Goal: Task Accomplishment & Management: Manage account settings

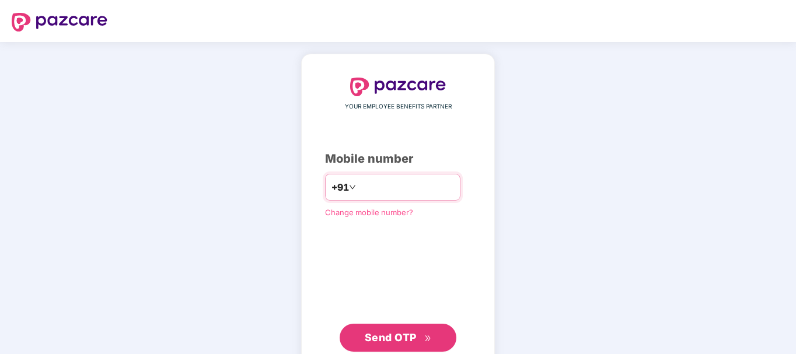
type input "**********"
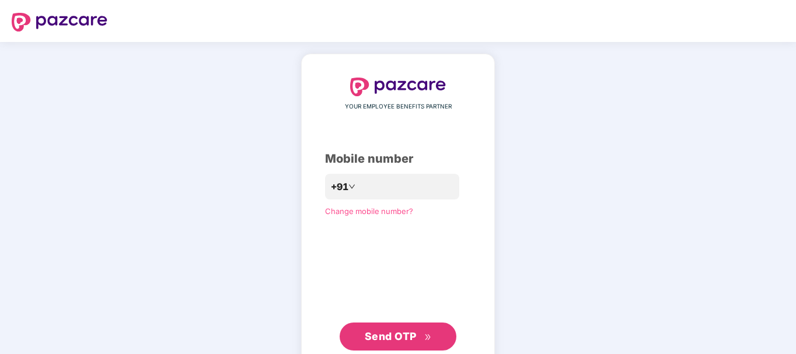
click at [383, 329] on button "Send OTP" at bounding box center [398, 337] width 117 height 28
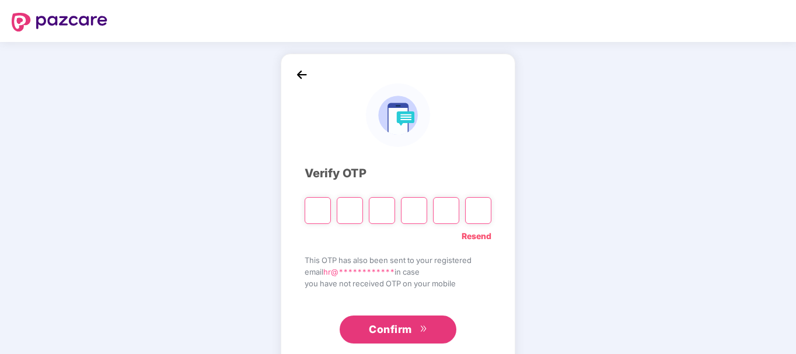
paste input "*"
type input "*"
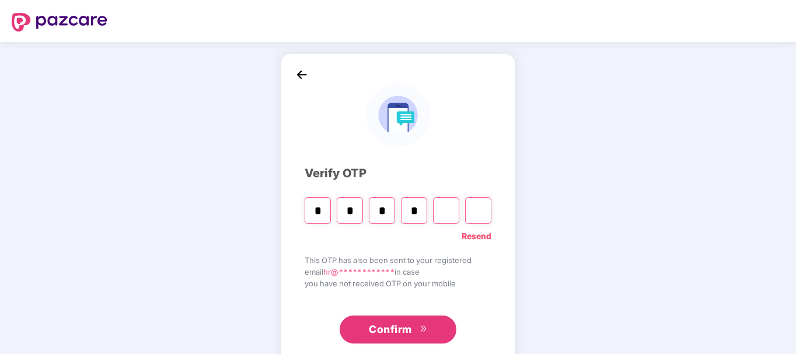
type input "*"
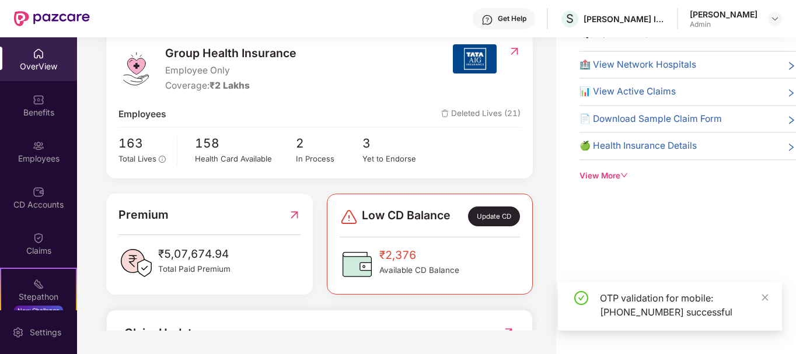
scroll to position [117, 0]
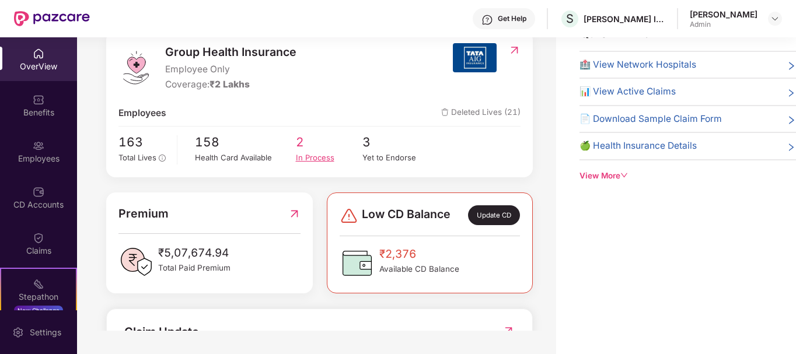
click at [302, 152] on div "In Process" at bounding box center [329, 158] width 67 height 12
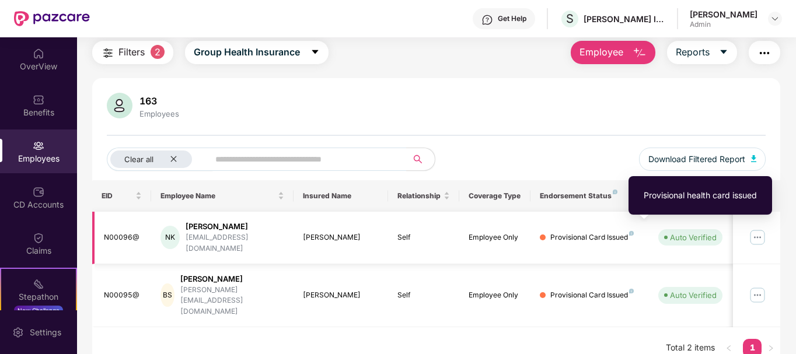
click at [631, 231] on img at bounding box center [631, 233] width 5 height 5
click at [677, 200] on div "Provisional health card issued" at bounding box center [700, 195] width 113 height 13
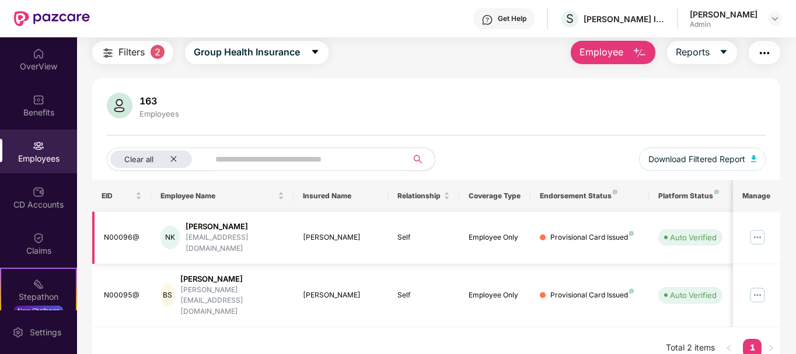
click at [761, 232] on img at bounding box center [757, 237] width 19 height 19
click at [172, 157] on icon "close" at bounding box center [174, 159] width 6 height 6
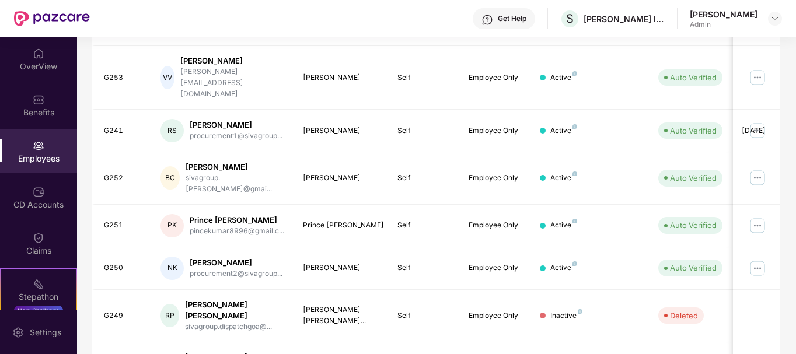
scroll to position [363, 0]
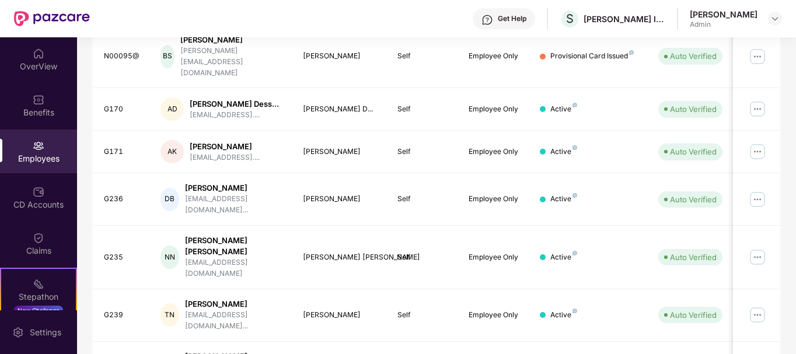
scroll to position [188, 0]
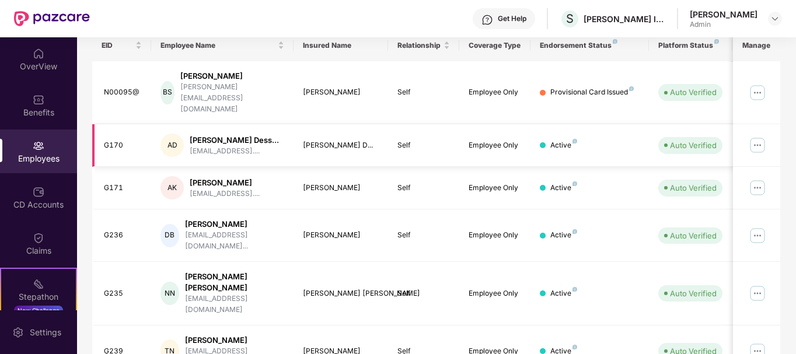
click at [763, 136] on img at bounding box center [757, 145] width 19 height 19
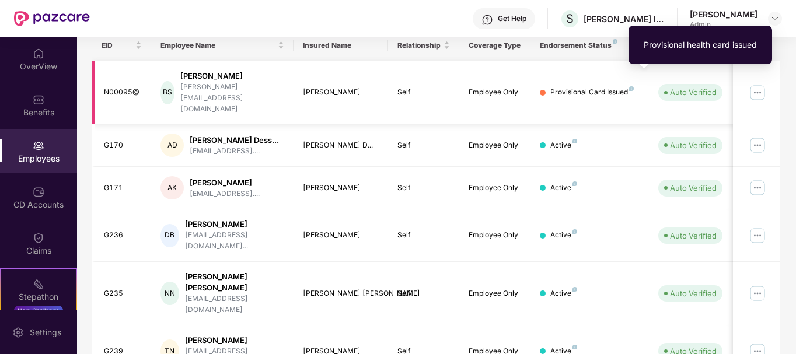
click at [632, 86] on img at bounding box center [631, 88] width 5 height 5
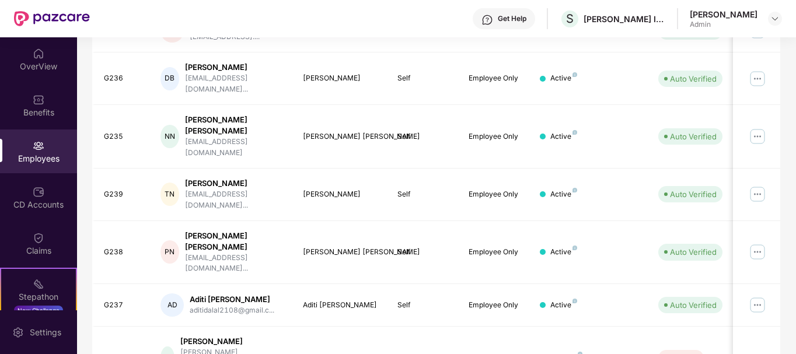
scroll to position [363, 0]
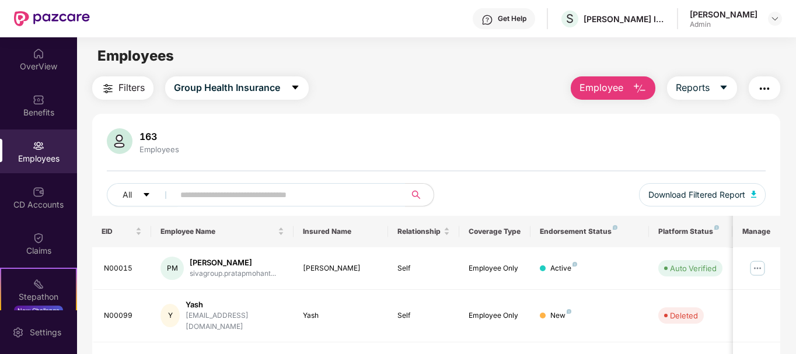
scroll to position [0, 0]
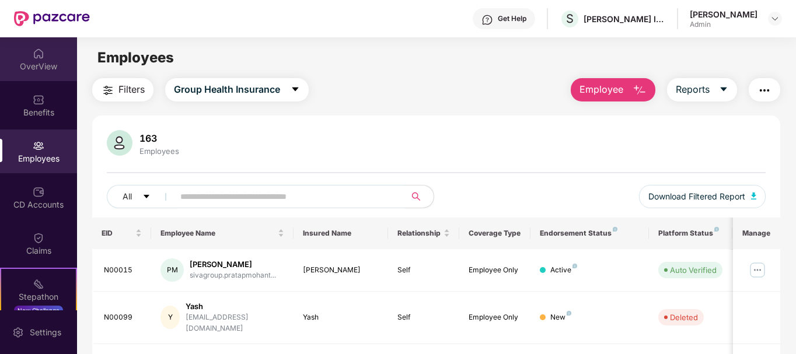
click at [41, 69] on div "OverView" at bounding box center [38, 67] width 77 height 12
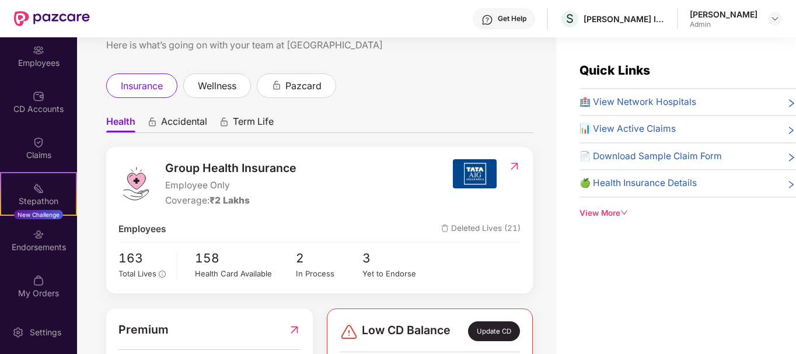
scroll to position [117, 0]
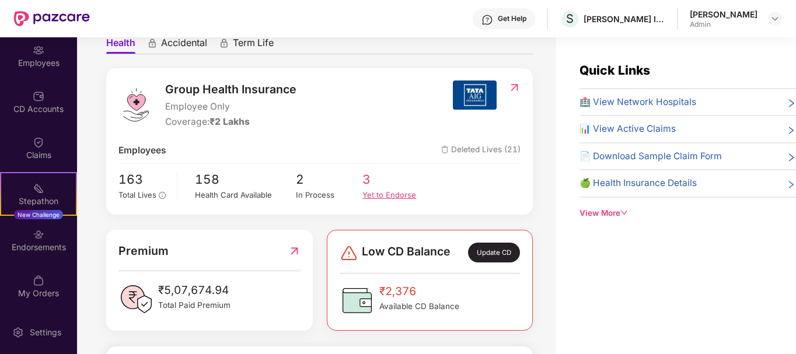
click at [386, 187] on span "3" at bounding box center [396, 179] width 67 height 19
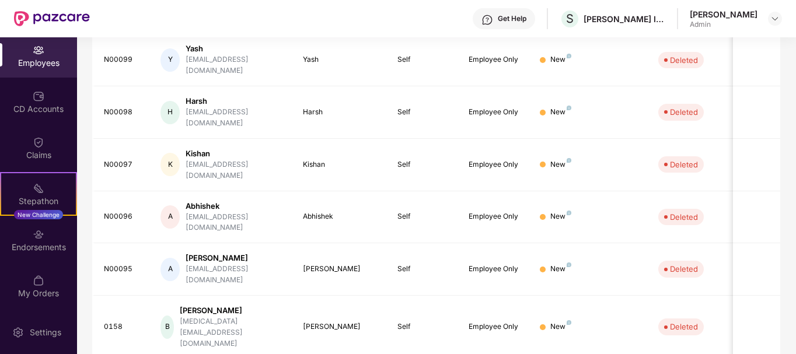
scroll to position [363, 0]
click at [62, 242] on div "Endorsements" at bounding box center [38, 248] width 77 height 12
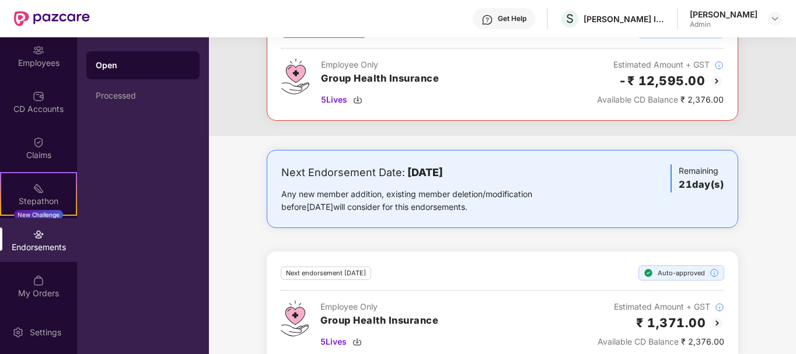
scroll to position [115, 0]
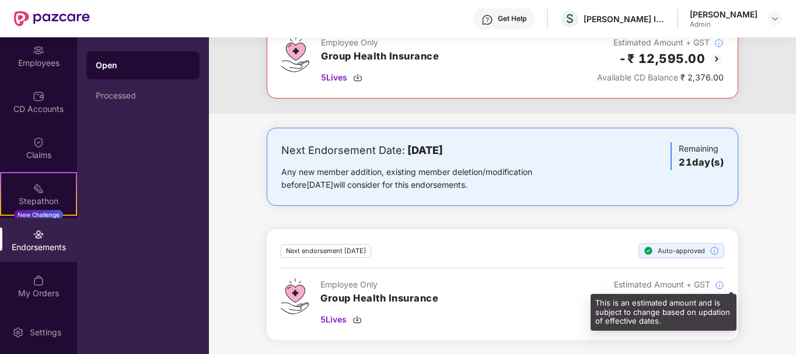
click at [720, 285] on img at bounding box center [719, 285] width 9 height 9
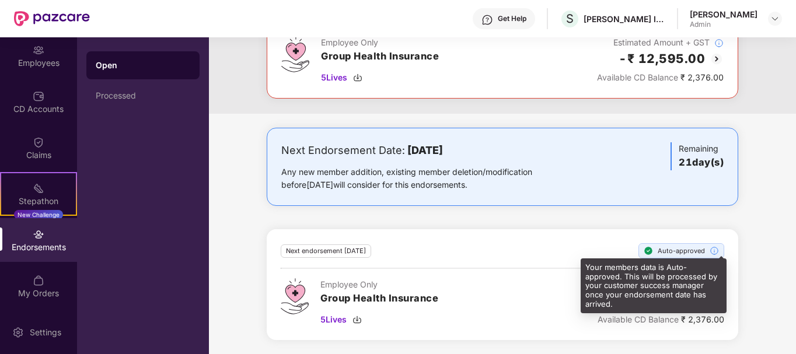
click at [710, 252] on img at bounding box center [714, 250] width 9 height 9
click at [711, 282] on div "Your members data is Auto-approved. This will be processed by your customer suc…" at bounding box center [653, 286] width 137 height 46
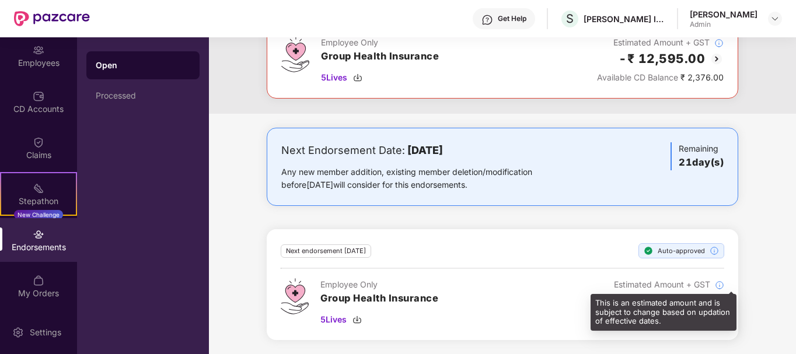
click at [719, 302] on div "This is an estimated amount and is subject to change based on updation of effec…" at bounding box center [664, 312] width 146 height 37
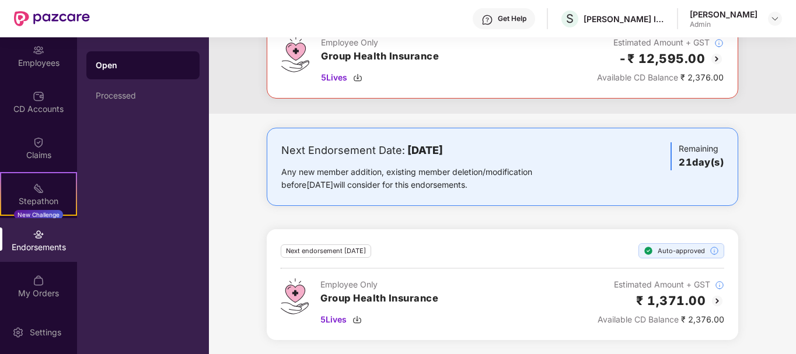
click at [718, 301] on img at bounding box center [717, 301] width 14 height 14
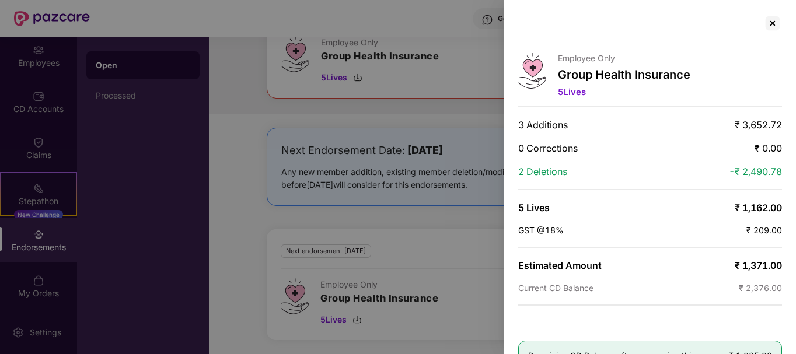
scroll to position [40, 0]
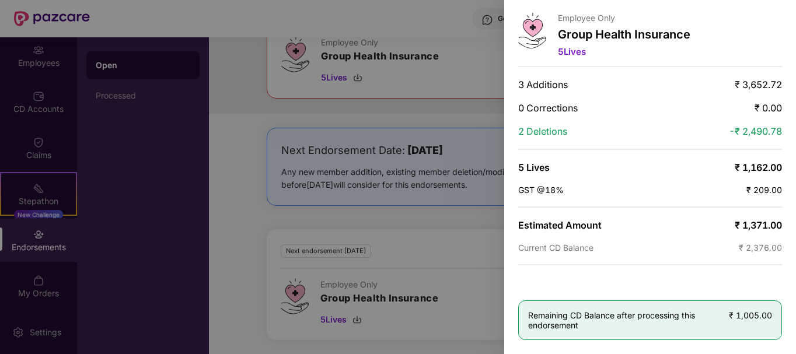
click at [354, 246] on div at bounding box center [398, 177] width 796 height 354
click at [354, 243] on div at bounding box center [398, 177] width 796 height 354
click at [96, 101] on div at bounding box center [398, 177] width 796 height 354
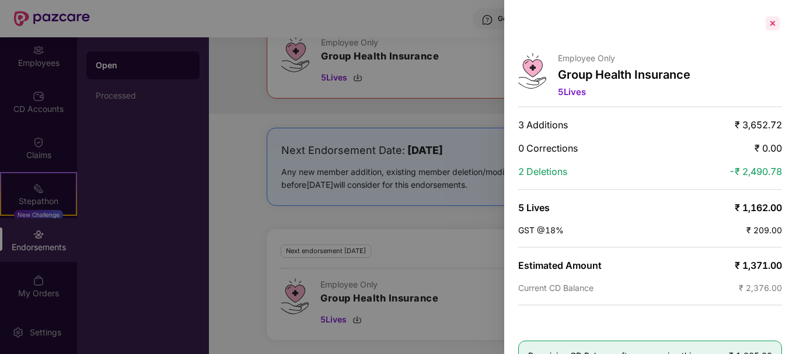
click at [772, 25] on div at bounding box center [773, 23] width 19 height 19
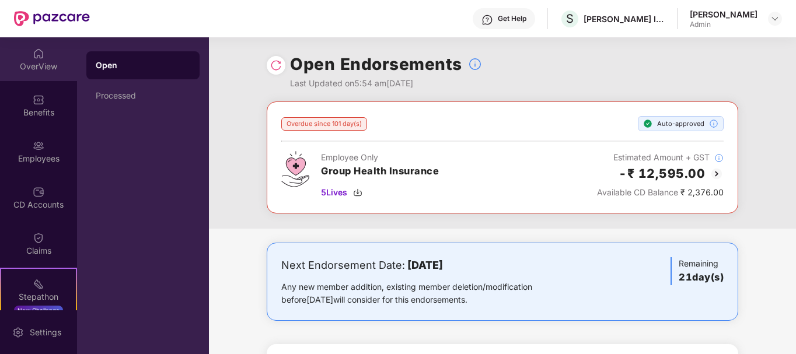
click at [44, 73] on div "OverView" at bounding box center [38, 59] width 77 height 44
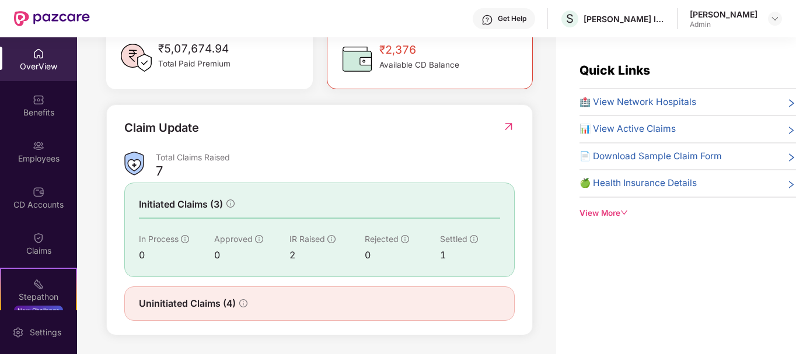
scroll to position [361, 0]
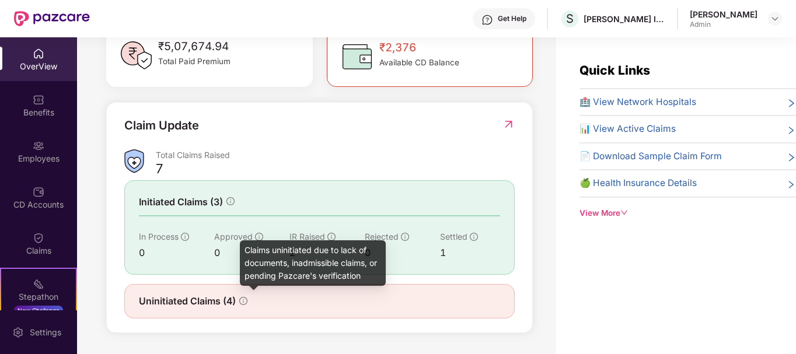
click at [245, 297] on icon "info-circle" at bounding box center [243, 301] width 8 height 8
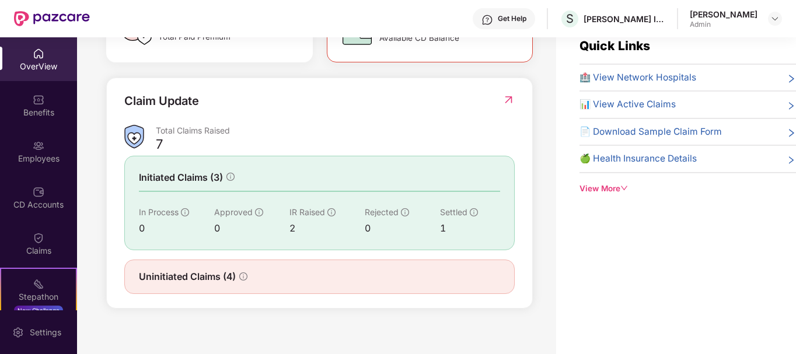
scroll to position [37, 0]
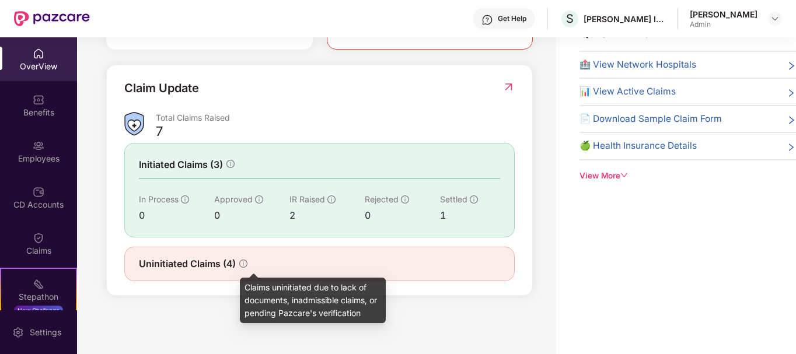
click at [241, 267] on icon "info-circle" at bounding box center [243, 264] width 8 height 8
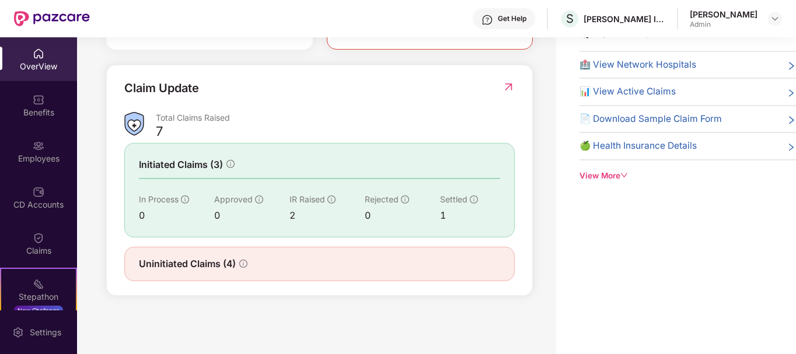
click at [229, 262] on span "Uninitiated Claims (4)" at bounding box center [187, 264] width 97 height 15
click at [511, 87] on img at bounding box center [509, 87] width 12 height 12
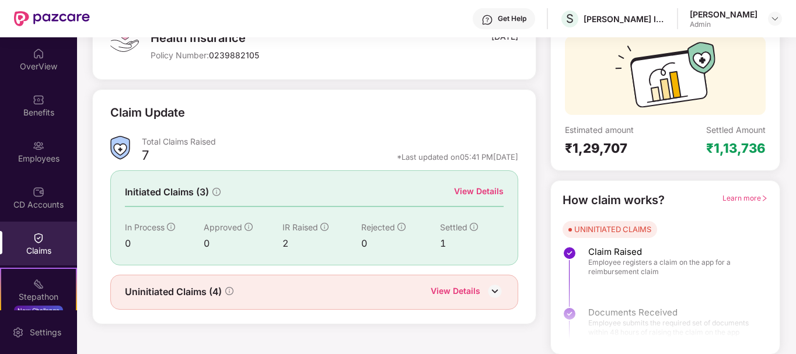
scroll to position [103, 0]
click at [440, 290] on div "View Details" at bounding box center [456, 291] width 50 height 15
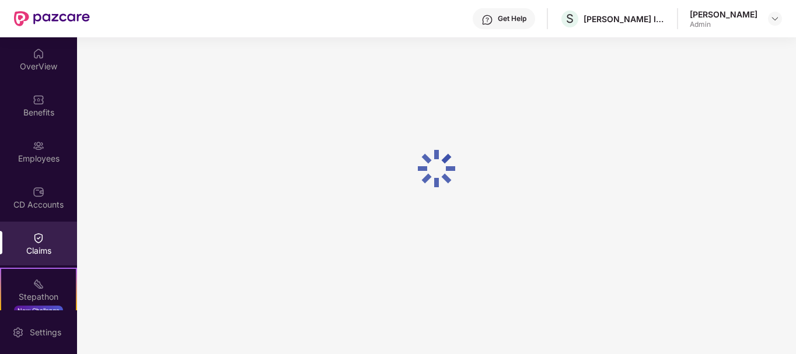
scroll to position [37, 0]
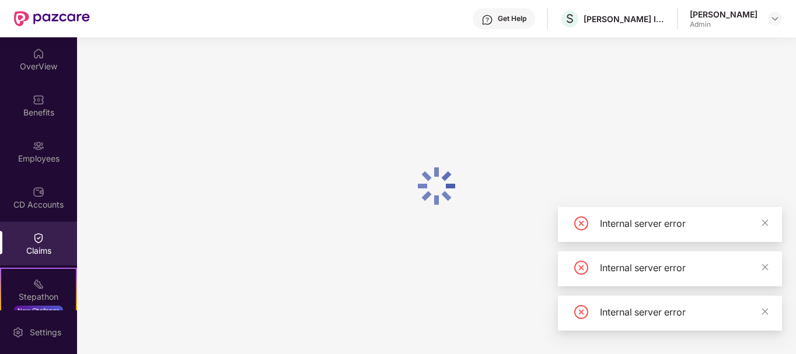
scroll to position [103, 0]
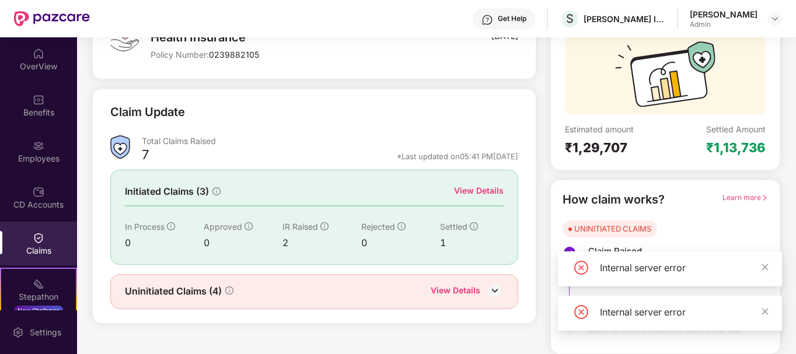
drag, startPoint x: 469, startPoint y: 183, endPoint x: 469, endPoint y: 189, distance: 6.4
click at [470, 187] on div "Initiated Claims (3) View Details In Process 0 Approved 0 IR Raised 2 Rejected …" at bounding box center [313, 217] width 407 height 95
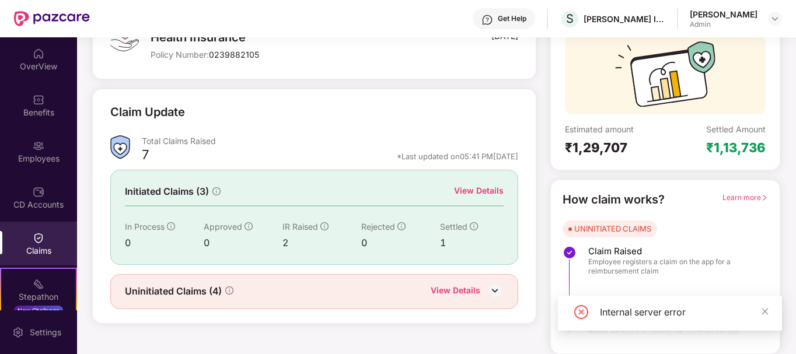
click at [469, 189] on div "View Details" at bounding box center [479, 190] width 50 height 13
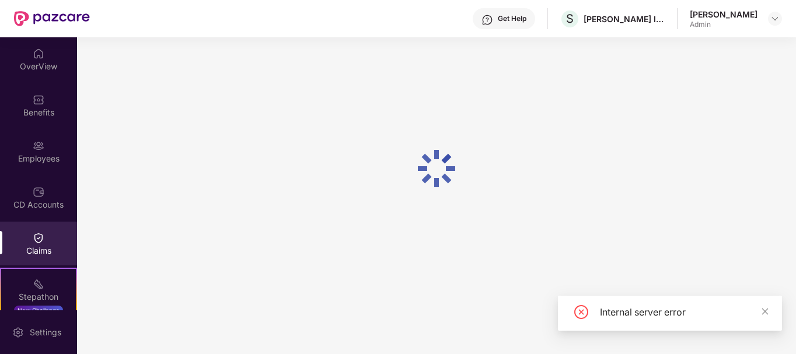
scroll to position [37, 0]
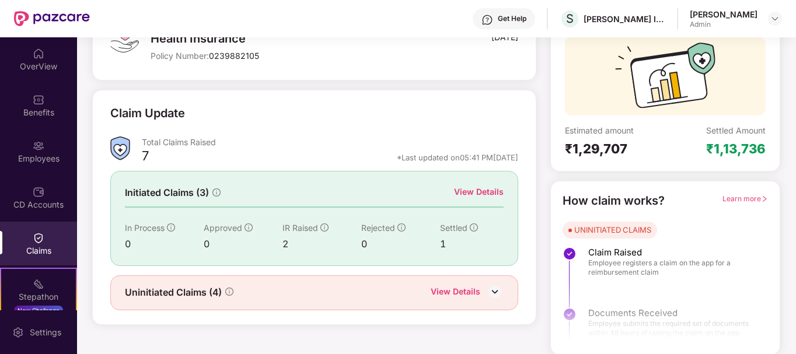
scroll to position [103, 0]
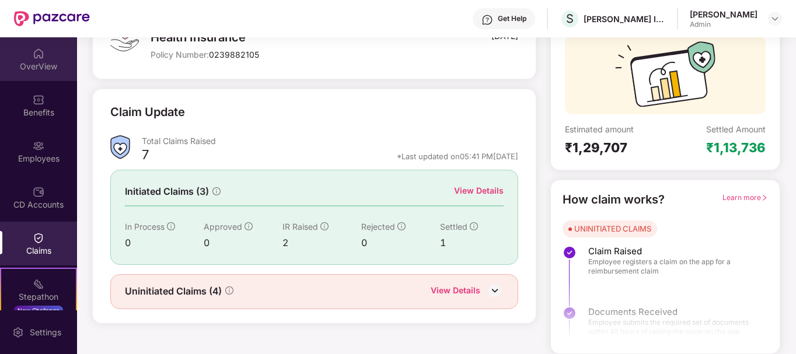
click at [59, 74] on div "OverView" at bounding box center [38, 59] width 77 height 44
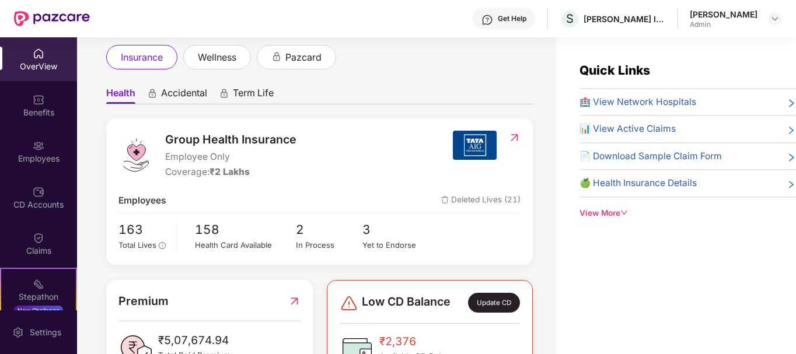
scroll to position [189, 0]
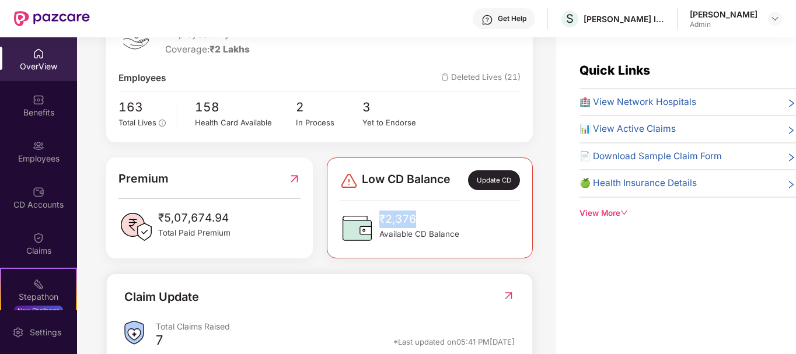
drag, startPoint x: 380, startPoint y: 222, endPoint x: 445, endPoint y: 222, distance: 65.4
click at [445, 222] on span "₹2,376" at bounding box center [419, 220] width 80 height 18
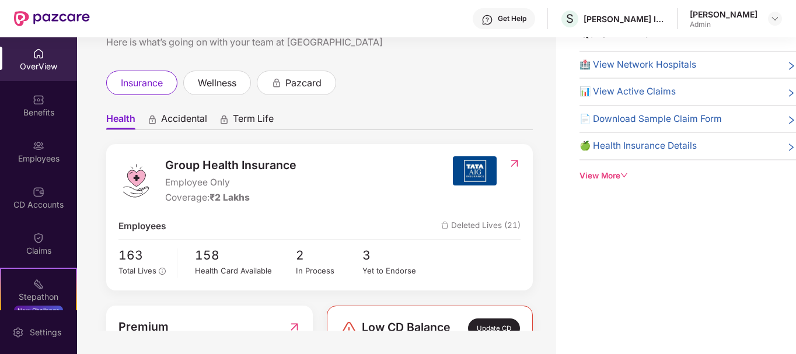
scroll to position [0, 0]
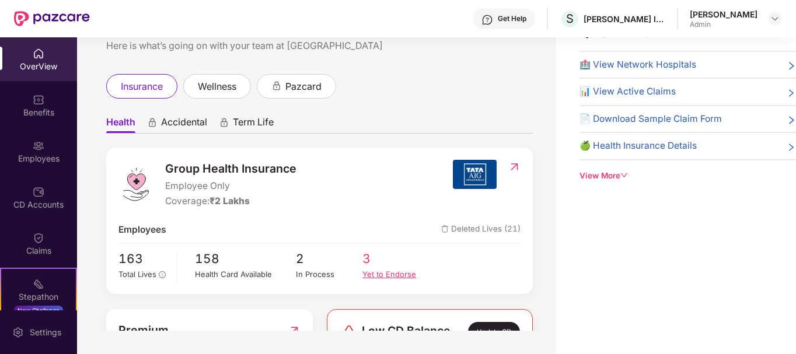
click at [364, 276] on div "Yet to Endorse" at bounding box center [396, 275] width 67 height 12
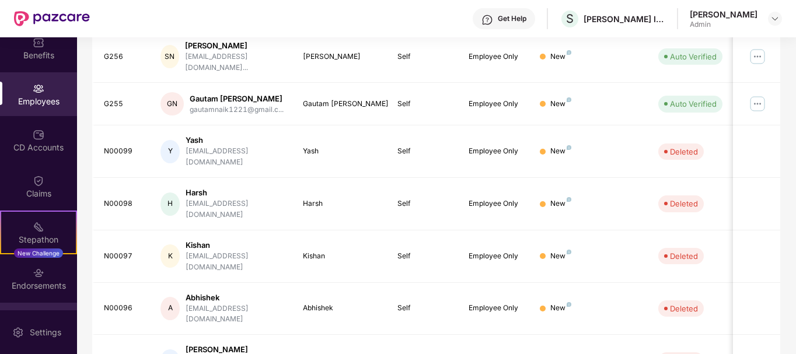
scroll to position [96, 0]
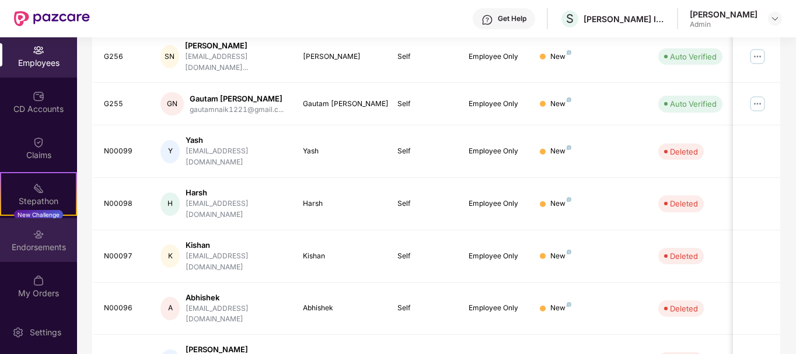
click at [42, 250] on div "Endorsements" at bounding box center [38, 248] width 77 height 12
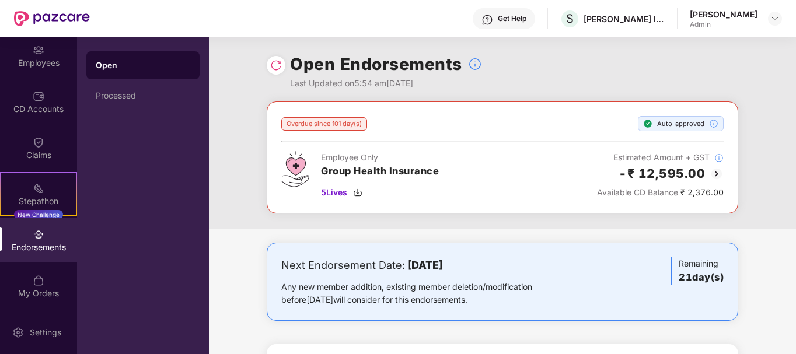
scroll to position [115, 0]
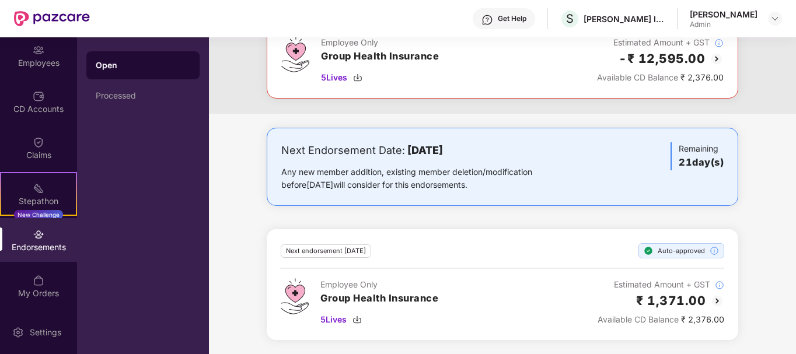
click at [716, 304] on img at bounding box center [717, 301] width 14 height 14
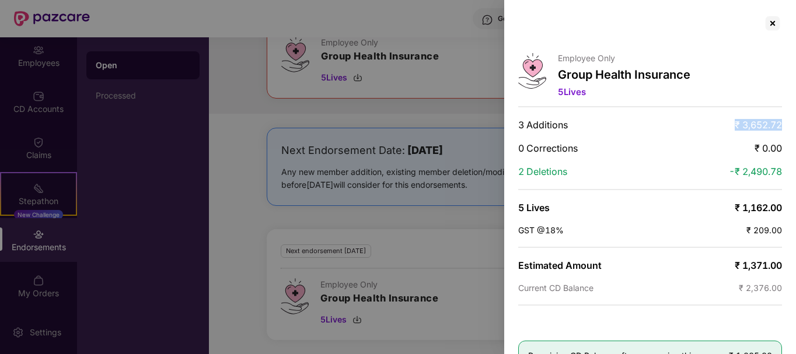
drag, startPoint x: 730, startPoint y: 122, endPoint x: 789, endPoint y: 123, distance: 59.5
click at [789, 123] on div "Employee Only Group Health Insurance 5 Lives 3 Additions ₹ 3,652.72 0 Correctio…" at bounding box center [650, 177] width 292 height 354
click at [770, 123] on span "₹ 3,652.72" at bounding box center [758, 125] width 47 height 12
drag, startPoint x: 736, startPoint y: 128, endPoint x: 768, endPoint y: 134, distance: 32.0
click at [757, 128] on span "₹ 3,652.72" at bounding box center [758, 125] width 47 height 12
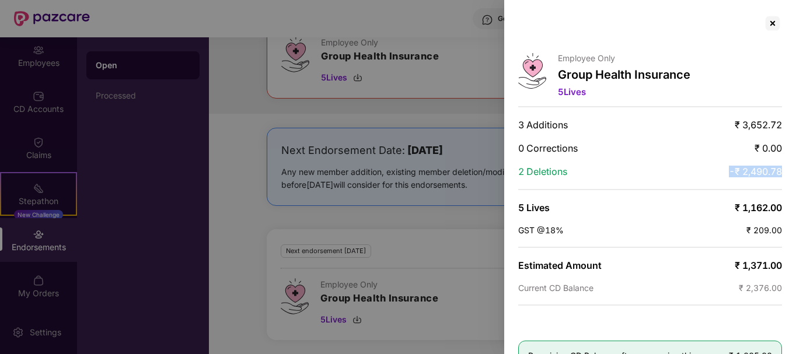
drag, startPoint x: 718, startPoint y: 176, endPoint x: 781, endPoint y: 176, distance: 63.0
click at [781, 176] on div "Employee Only Group Health Insurance 5 Lives 3 Additions ₹ 3,652.72 0 Correctio…" at bounding box center [650, 177] width 292 height 354
drag, startPoint x: 749, startPoint y: 171, endPoint x: 747, endPoint y: 181, distance: 10.1
click at [749, 172] on span "-₹ 2,490.78" at bounding box center [755, 172] width 53 height 12
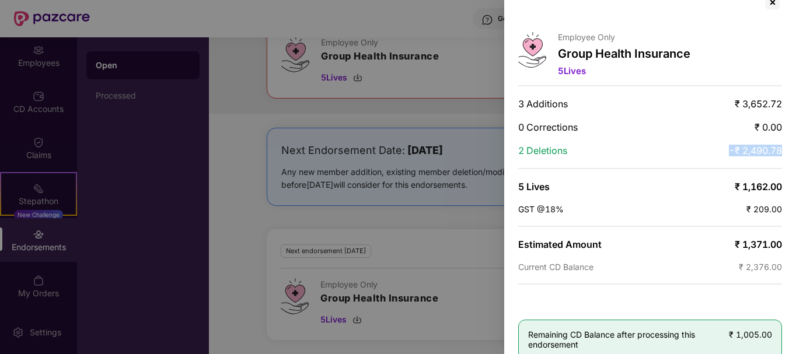
scroll to position [40, 0]
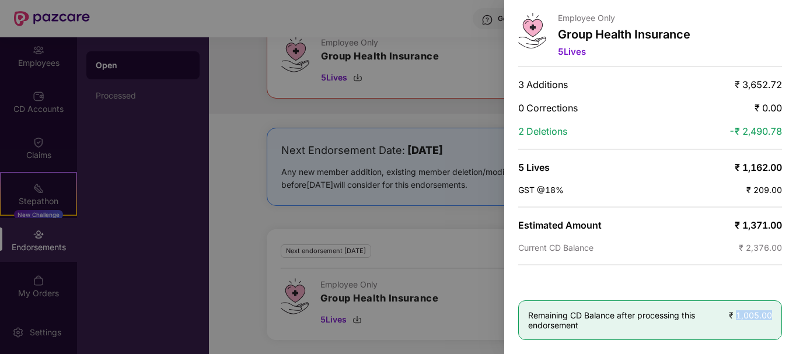
drag, startPoint x: 734, startPoint y: 315, endPoint x: 778, endPoint y: 309, distance: 44.2
click at [778, 309] on div "Remaining CD Balance after processing this endorsement ₹ 1,005.00" at bounding box center [650, 321] width 264 height 40
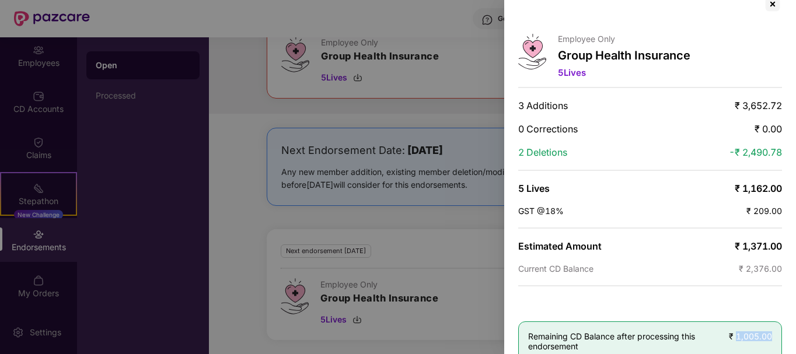
scroll to position [0, 0]
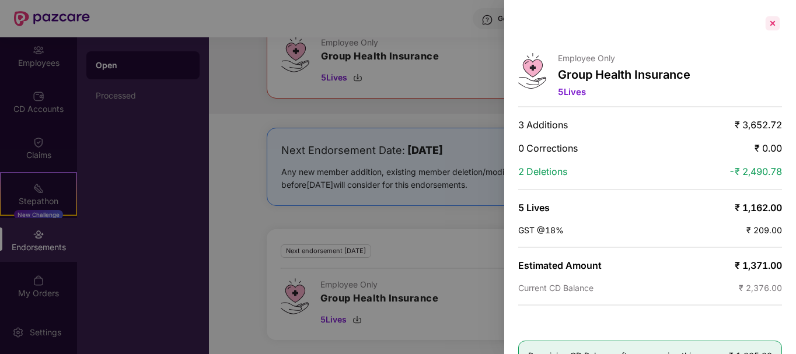
click at [772, 22] on div at bounding box center [773, 23] width 19 height 19
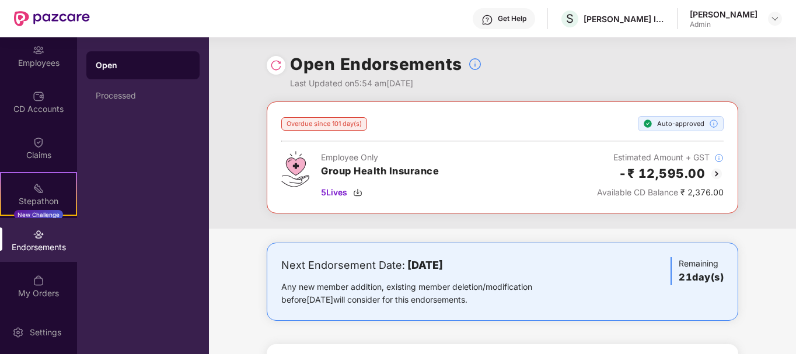
click at [718, 172] on img at bounding box center [717, 174] width 14 height 14
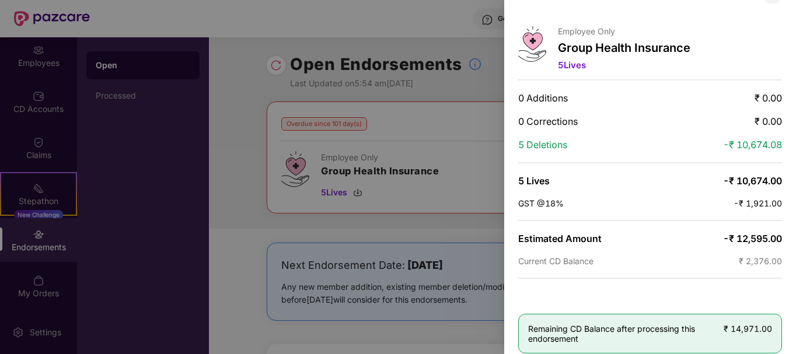
scroll to position [40, 0]
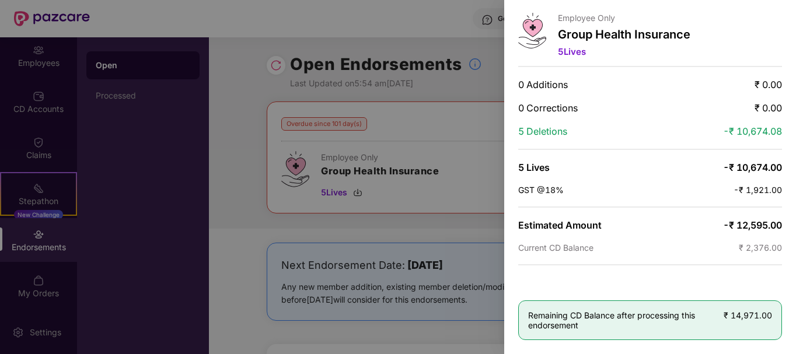
drag, startPoint x: 720, startPoint y: 225, endPoint x: 717, endPoint y: 327, distance: 102.8
click at [779, 241] on div "Employee Only Group Health Insurance 5 Lives 0 Additions ₹ 0.00 0 Corrections ₹…" at bounding box center [650, 177] width 292 height 354
click at [726, 225] on span "-₹ 12,595.00" at bounding box center [752, 225] width 59 height 12
drag, startPoint x: 709, startPoint y: 229, endPoint x: 783, endPoint y: 229, distance: 74.1
click at [783, 229] on div "Employee Only Group Health Insurance 5 Lives 0 Additions ₹ 0.00 0 Corrections ₹…" at bounding box center [650, 177] width 292 height 354
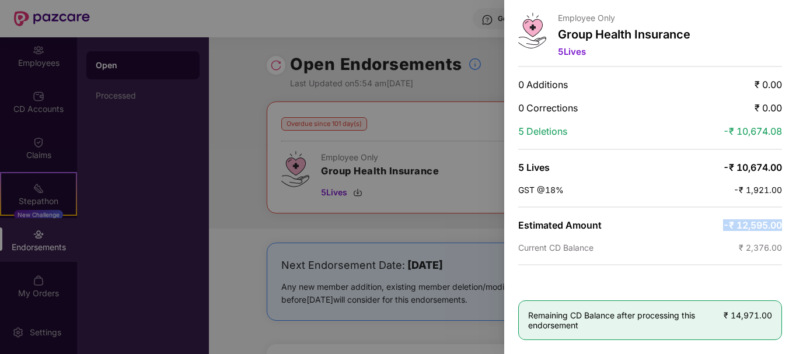
click at [731, 225] on span "-₹ 12,595.00" at bounding box center [752, 225] width 59 height 12
drag, startPoint x: 692, startPoint y: 130, endPoint x: 756, endPoint y: 131, distance: 64.2
click at [754, 130] on div "5 Deletions -₹ 10,674.08" at bounding box center [650, 132] width 264 height 12
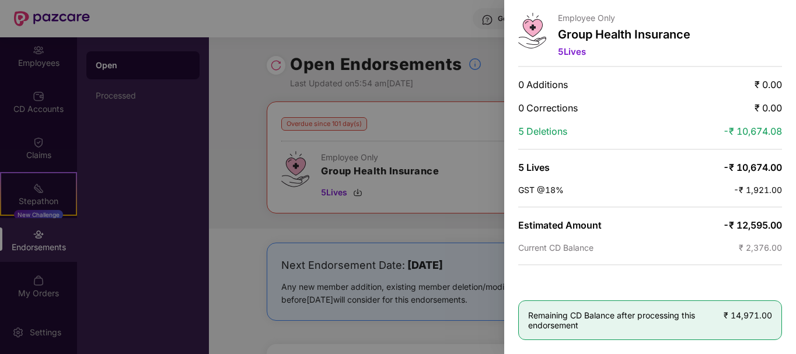
click at [769, 133] on span "-₹ 10,674.08" at bounding box center [752, 132] width 59 height 12
drag, startPoint x: 738, startPoint y: 182, endPoint x: 789, endPoint y: 184, distance: 50.3
click at [789, 184] on div "Employee Only Group Health Insurance 5 Lives 0 Additions ₹ 0.00 0 Corrections ₹…" at bounding box center [650, 177] width 292 height 354
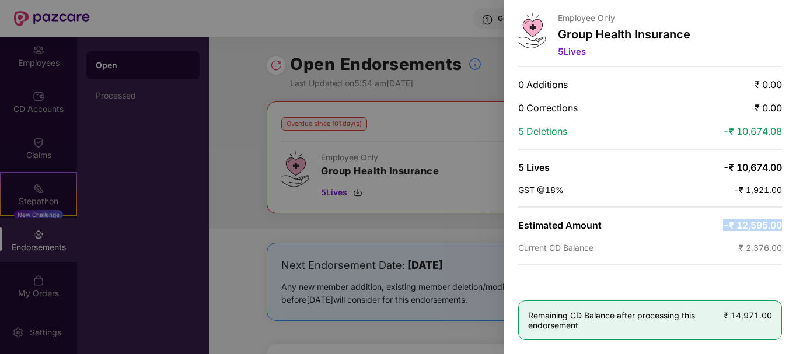
drag, startPoint x: 689, startPoint y: 227, endPoint x: 793, endPoint y: 221, distance: 104.1
click at [793, 221] on div "Employee Only Group Health Insurance 5 Lives 0 Additions ₹ 0.00 0 Corrections ₹…" at bounding box center [650, 177] width 292 height 354
click at [724, 232] on div "Employee Only Group Health Insurance 5 Lives 0 Additions ₹ 0.00 0 Corrections ₹…" at bounding box center [650, 177] width 292 height 354
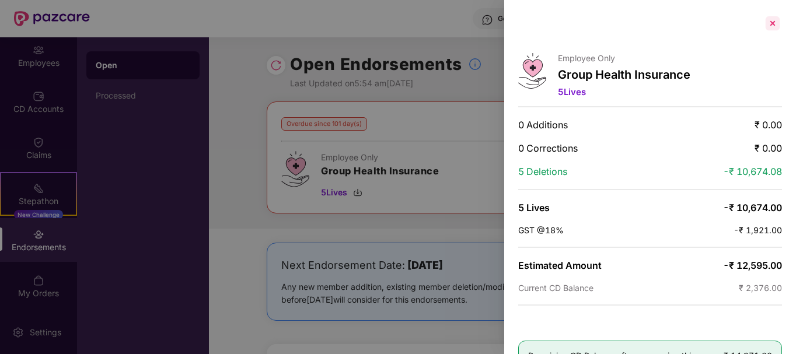
click at [774, 21] on div at bounding box center [773, 23] width 19 height 19
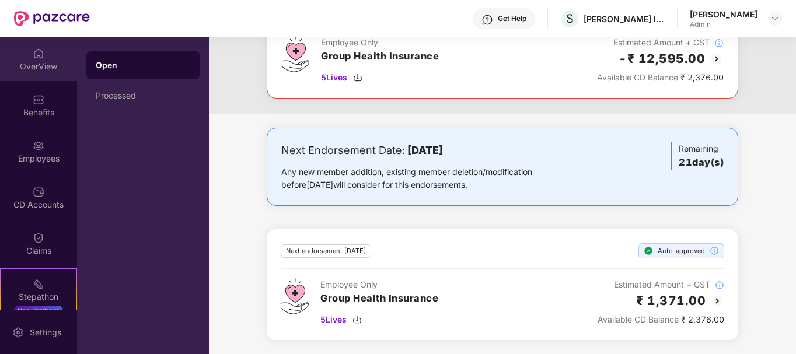
click at [58, 75] on div "OverView" at bounding box center [38, 59] width 77 height 44
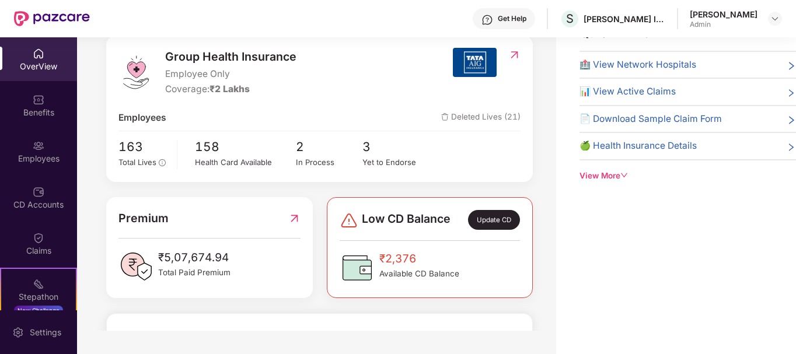
scroll to position [117, 0]
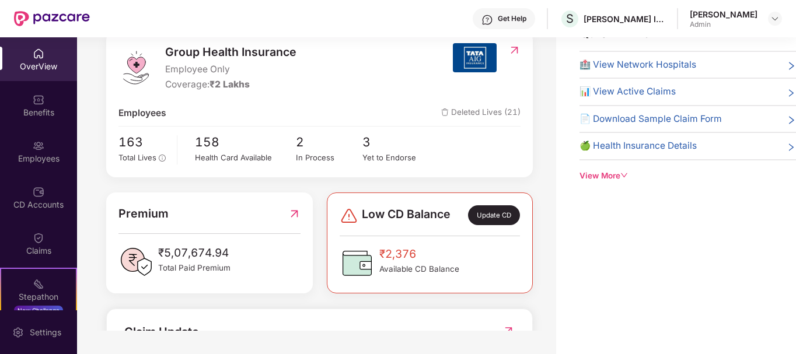
click at [491, 224] on div "Update CD" at bounding box center [494, 215] width 52 height 20
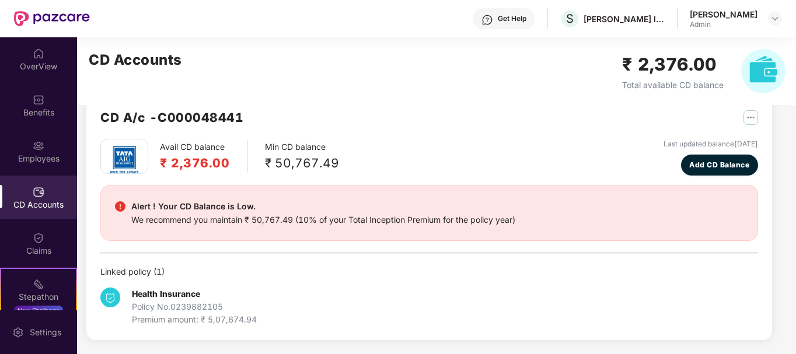
scroll to position [25, 0]
click at [61, 69] on div "OverView" at bounding box center [38, 67] width 77 height 12
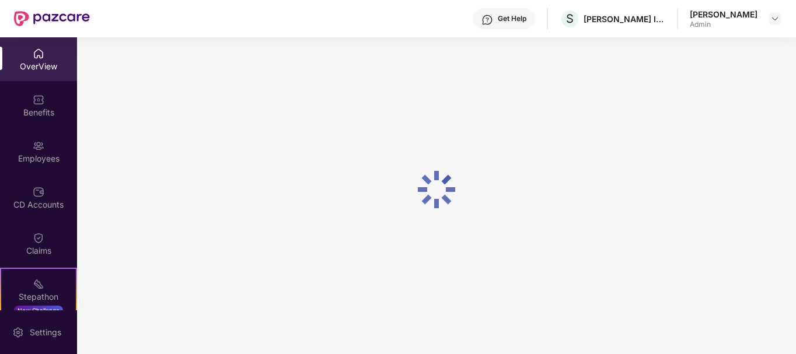
scroll to position [37, 0]
